Goal: Find specific page/section: Find specific page/section

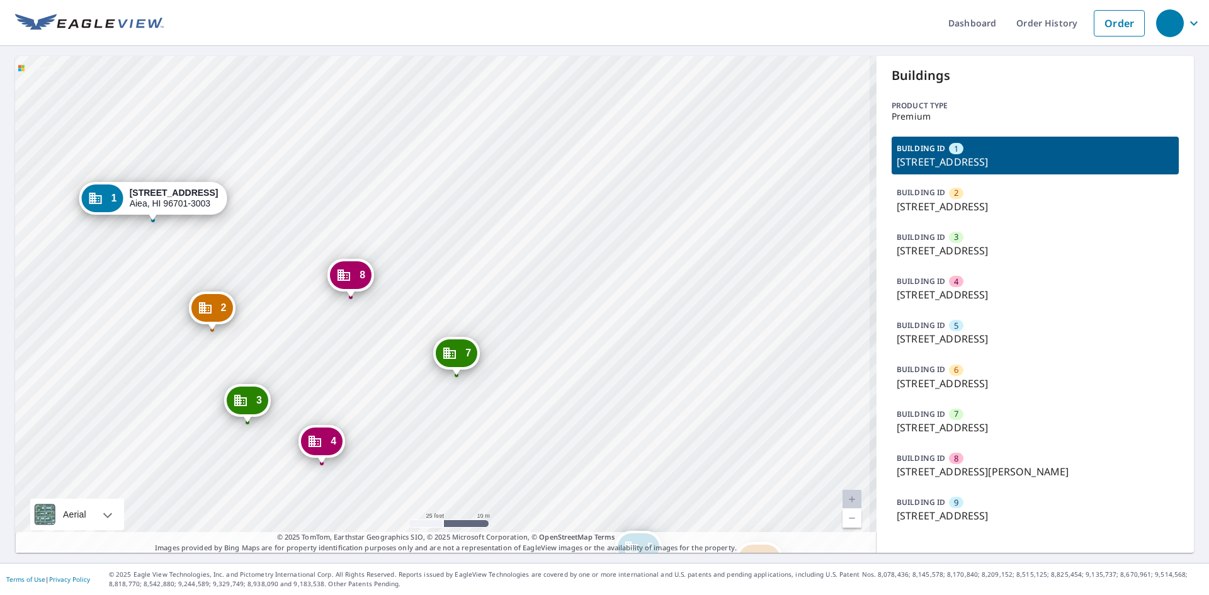
drag, startPoint x: 614, startPoint y: 351, endPoint x: 680, endPoint y: 229, distance: 138.6
click at [680, 229] on div "2 99-935 [STREET_ADDRESS][PERSON_NAME] 3 99-935 [STREET_ADDRESS][PERSON_NAME] 4…" at bounding box center [445, 304] width 861 height 497
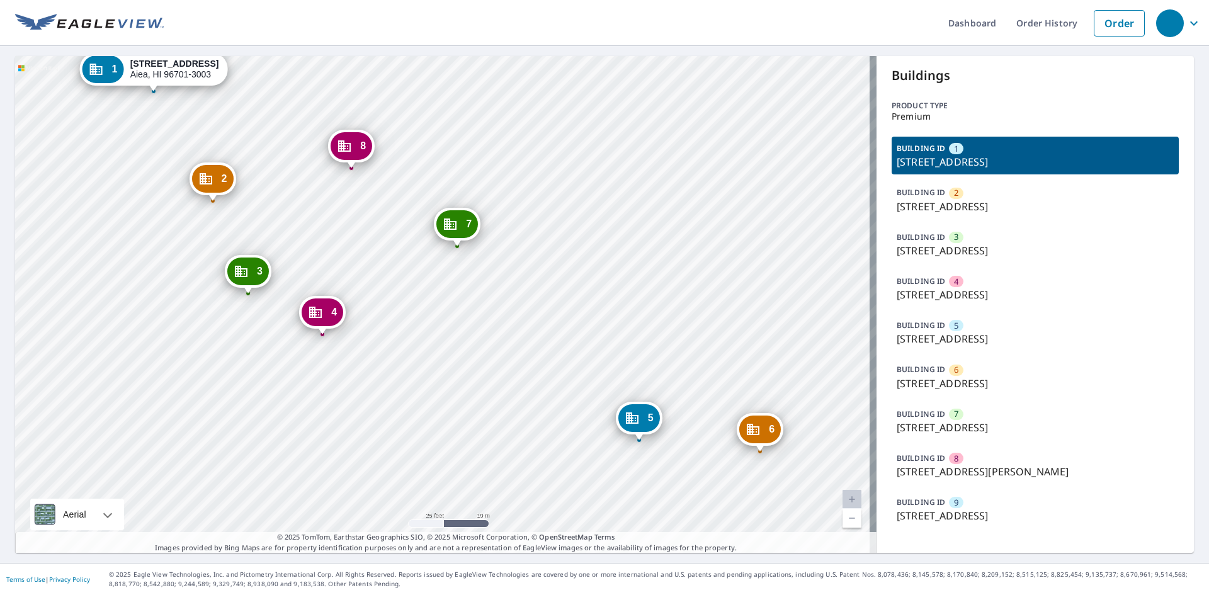
drag, startPoint x: 406, startPoint y: 283, endPoint x: 368, endPoint y: 244, distance: 54.8
click at [368, 244] on div "2 99-935 [STREET_ADDRESS][PERSON_NAME] 3 99-935 [STREET_ADDRESS][PERSON_NAME] 4…" at bounding box center [445, 304] width 861 height 497
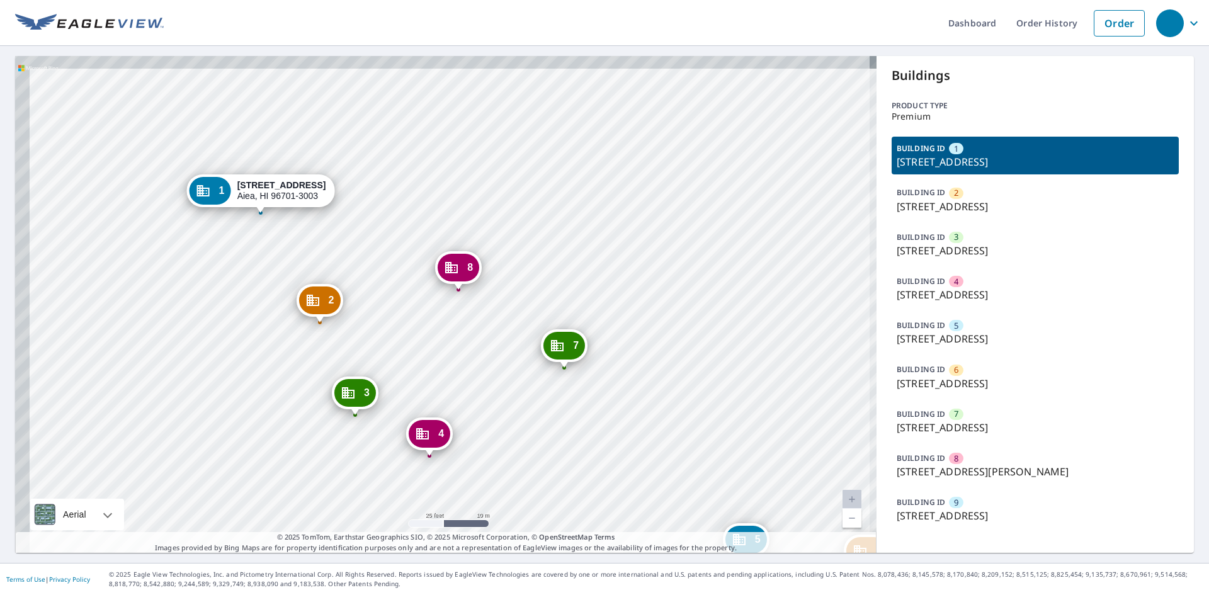
drag, startPoint x: 351, startPoint y: 260, endPoint x: 498, endPoint y: 409, distance: 208.8
click at [498, 409] on div "2 99-935 [STREET_ADDRESS][PERSON_NAME] 3 99-935 [STREET_ADDRESS][PERSON_NAME] 4…" at bounding box center [445, 304] width 861 height 497
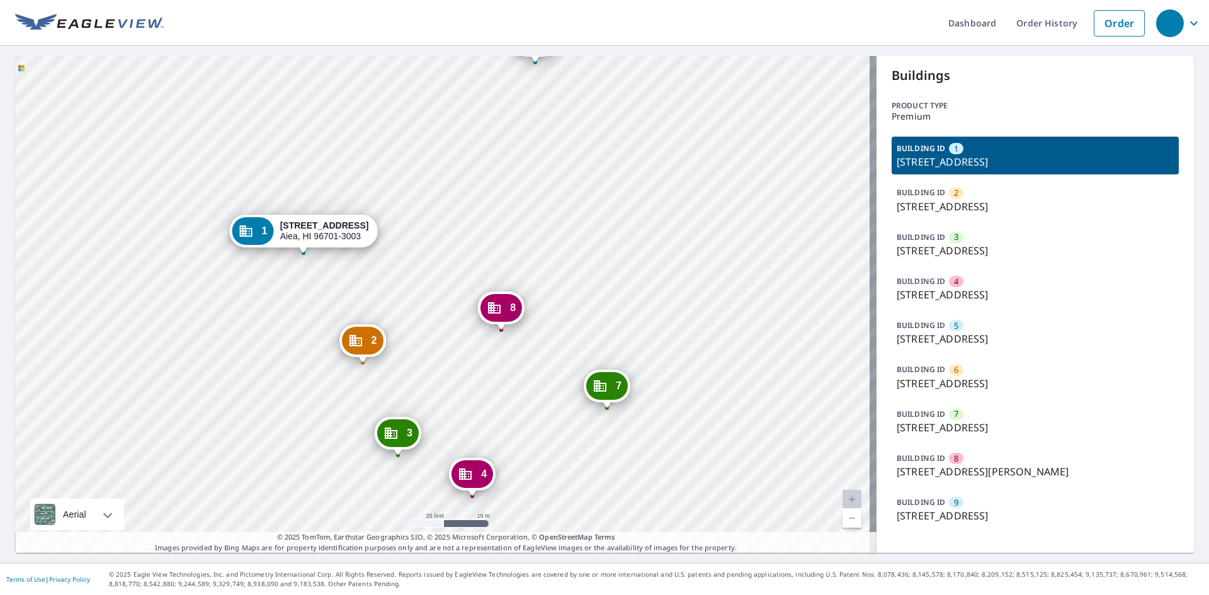
click at [122, 541] on p "© 2025 TomTom, Earthstar Geographics SIO, © 2025 Microsoft Corporation, © OpenS…" at bounding box center [445, 542] width 861 height 21
click at [122, 543] on p "© 2025 TomTom, Earthstar Geographics SIO, © 2025 Microsoft Corporation, © OpenS…" at bounding box center [445, 542] width 861 height 21
click at [54, 505] on div at bounding box center [44, 514] width 29 height 31
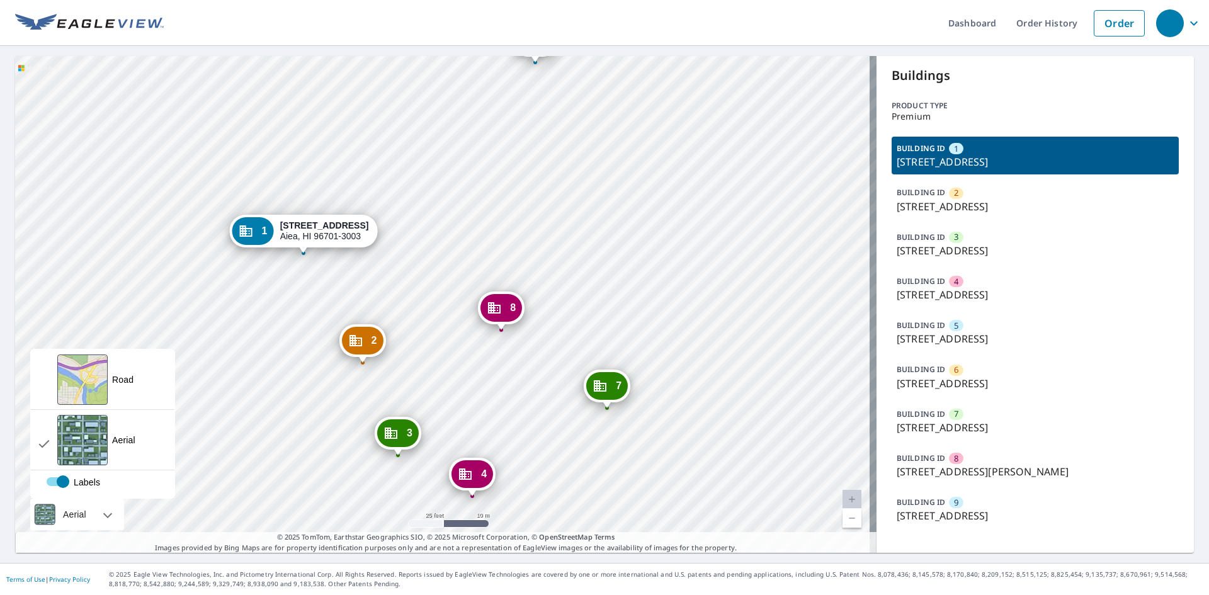
click at [54, 505] on div at bounding box center [44, 514] width 29 height 31
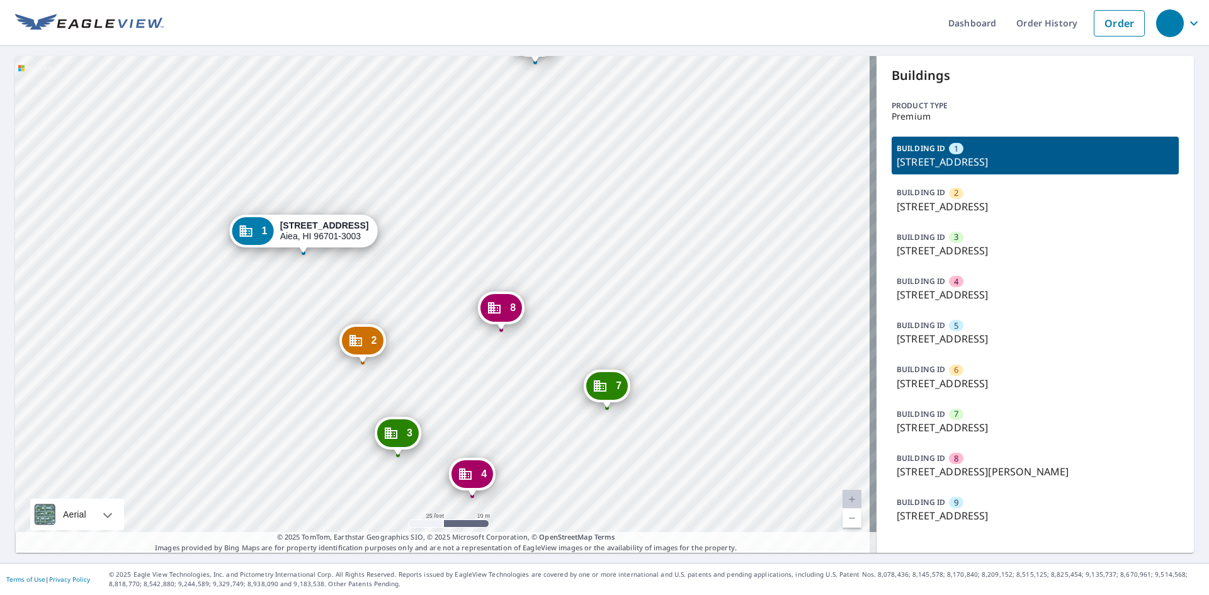
click at [122, 541] on p "© 2025 TomTom, Earthstar Geographics SIO, © 2025 Microsoft Corporation, © OpenS…" at bounding box center [445, 542] width 861 height 21
